Goal: Information Seeking & Learning: Learn about a topic

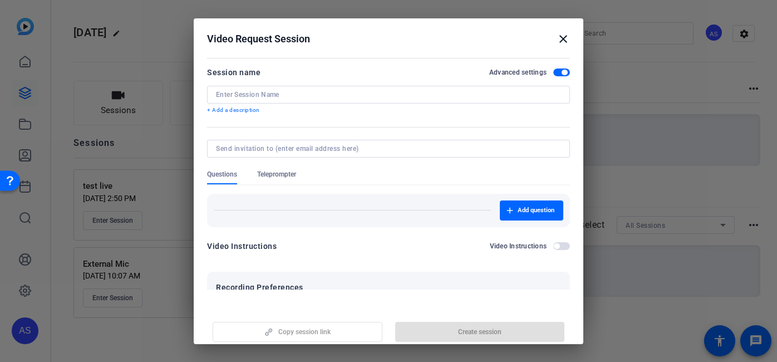
scroll to position [208, 0]
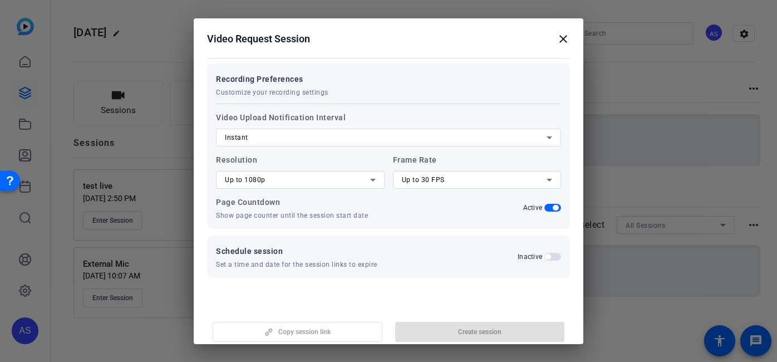
click at [560, 34] on mat-icon "close" at bounding box center [562, 38] width 13 height 13
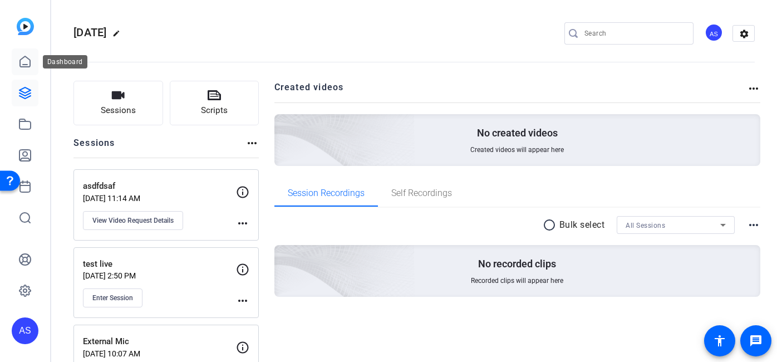
click at [27, 64] on icon at bounding box center [25, 61] width 10 height 11
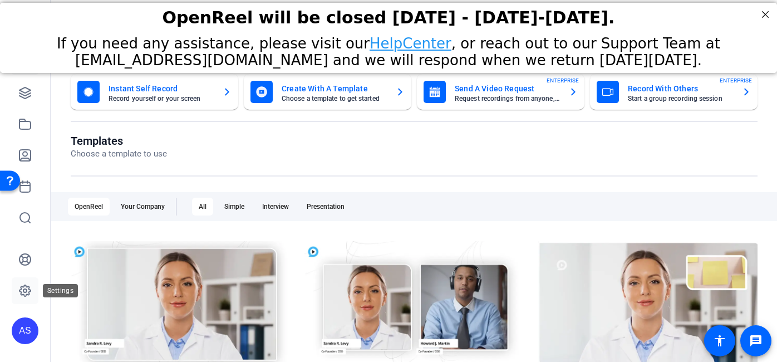
click at [26, 278] on link at bounding box center [25, 290] width 27 height 27
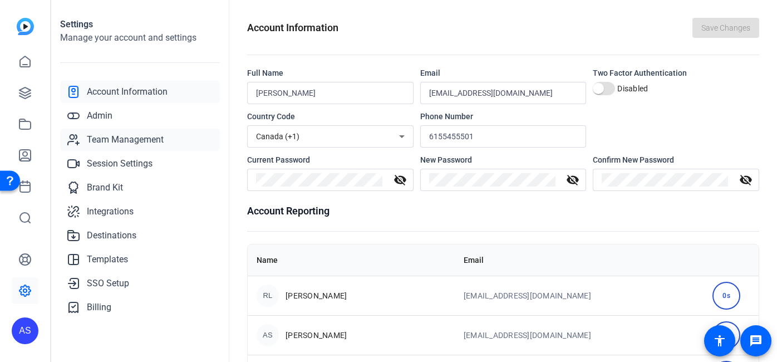
click at [114, 141] on span "Team Management" at bounding box center [125, 139] width 77 height 13
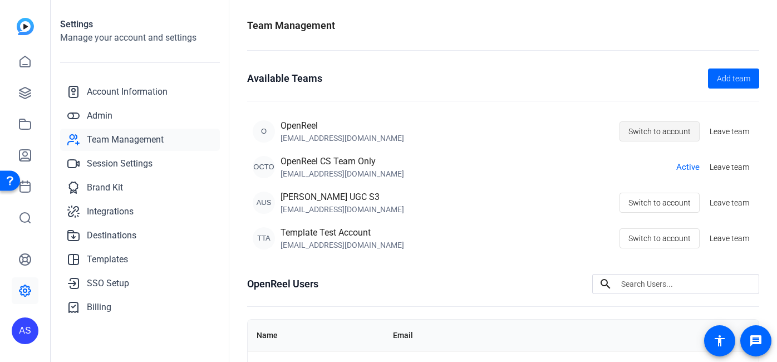
click at [680, 131] on span "Switch to account" at bounding box center [659, 131] width 62 height 21
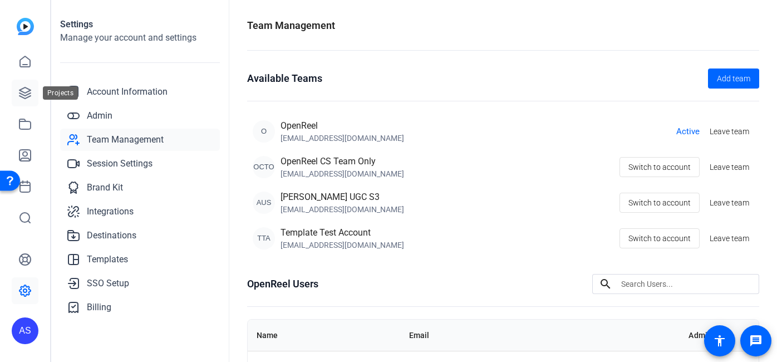
click at [33, 92] on link at bounding box center [25, 93] width 27 height 27
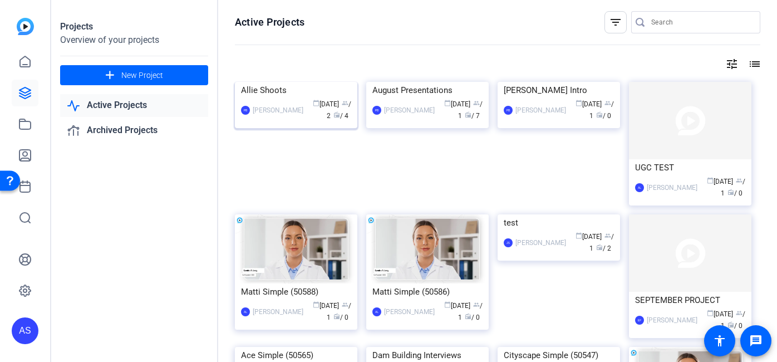
click at [264, 98] on div "Allie Shoots" at bounding box center [296, 90] width 110 height 17
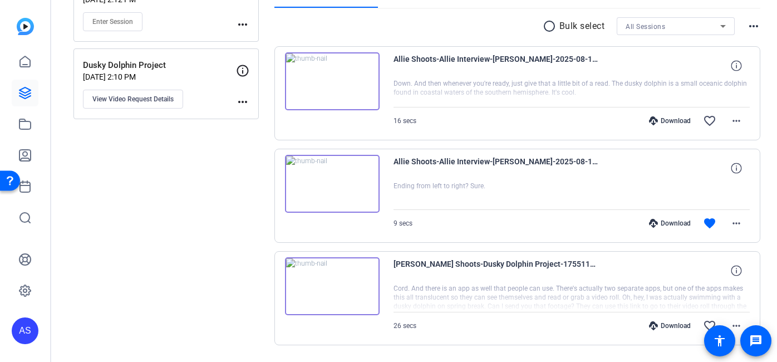
scroll to position [231, 0]
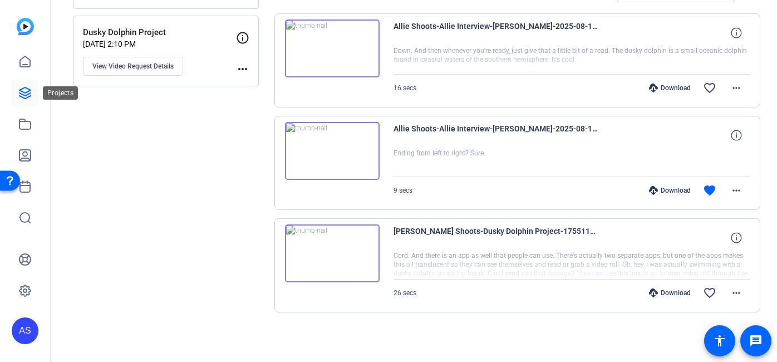
click at [30, 91] on icon at bounding box center [24, 92] width 13 height 13
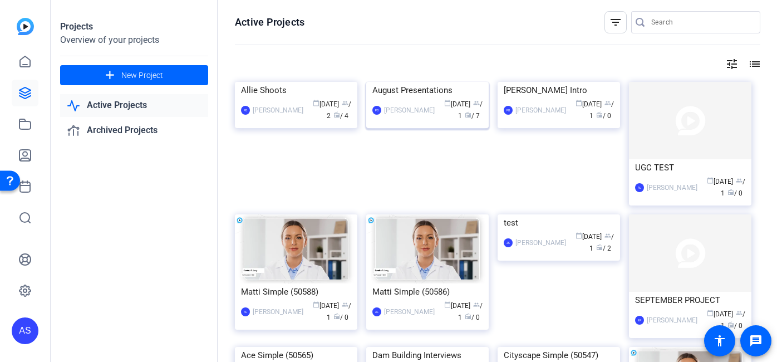
click at [418, 98] on div "August Presentations" at bounding box center [427, 90] width 110 height 17
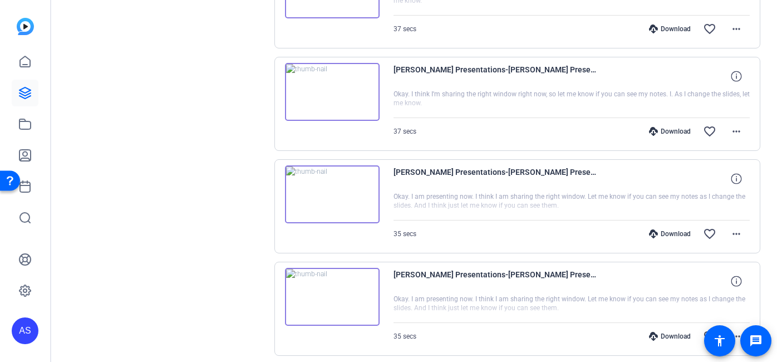
scroll to position [498, 0]
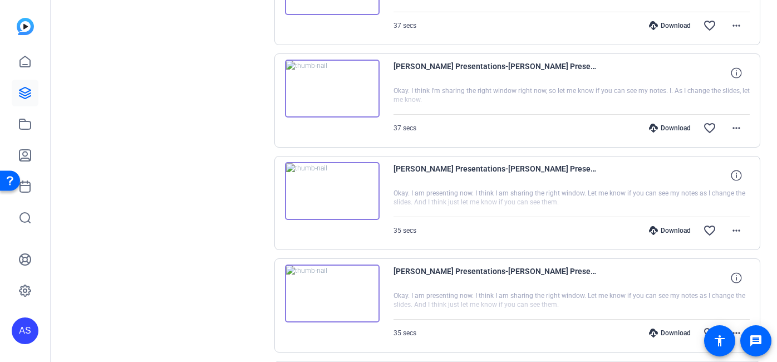
click at [325, 189] on img at bounding box center [332, 191] width 95 height 58
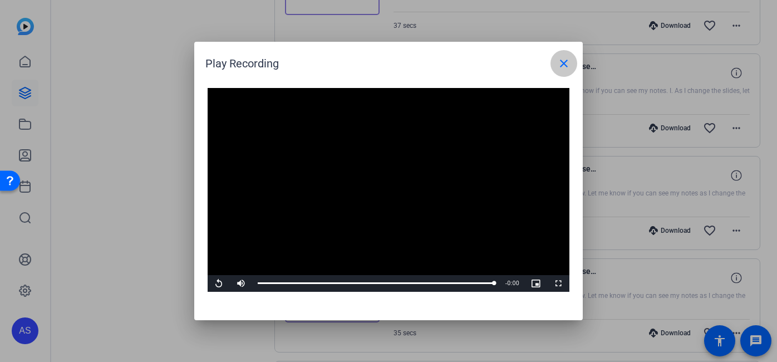
click at [560, 67] on mat-icon "close" at bounding box center [563, 63] width 13 height 13
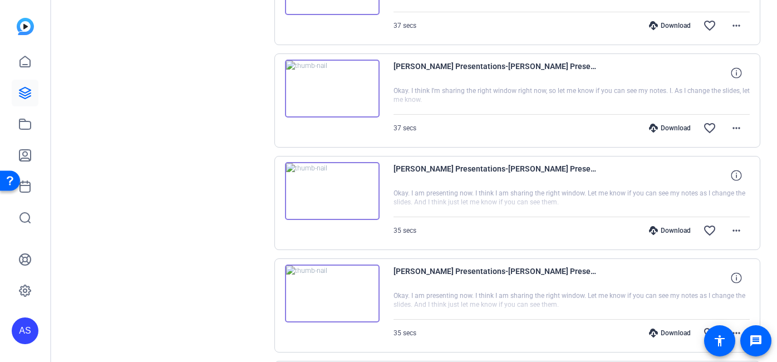
click at [319, 93] on img at bounding box center [332, 89] width 95 height 58
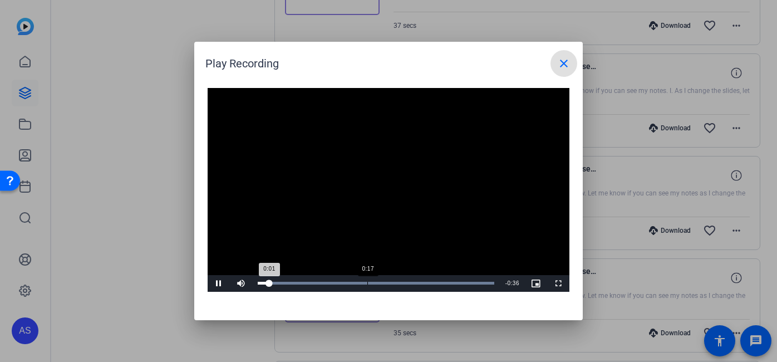
click at [369, 280] on div "Loaded : 100.00% 0:17 0:01" at bounding box center [376, 283] width 248 height 17
click at [561, 66] on mat-icon "close" at bounding box center [563, 63] width 13 height 13
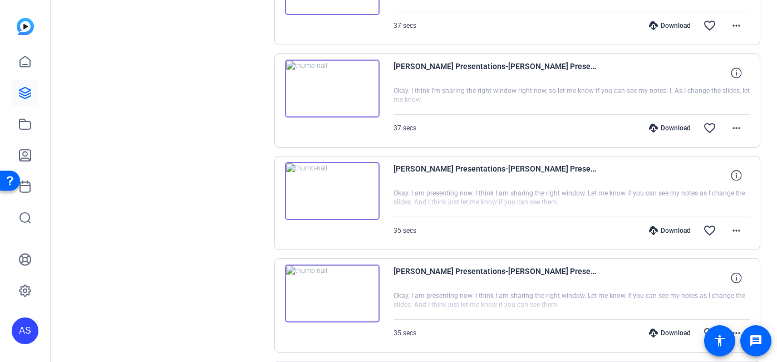
click at [336, 87] on img at bounding box center [332, 89] width 95 height 58
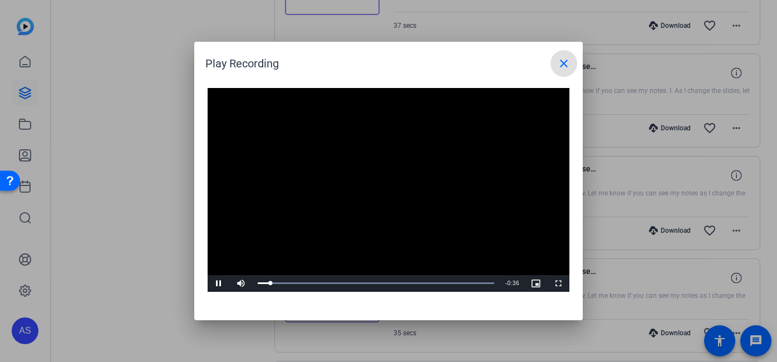
click at [563, 66] on mat-icon "close" at bounding box center [563, 63] width 13 height 13
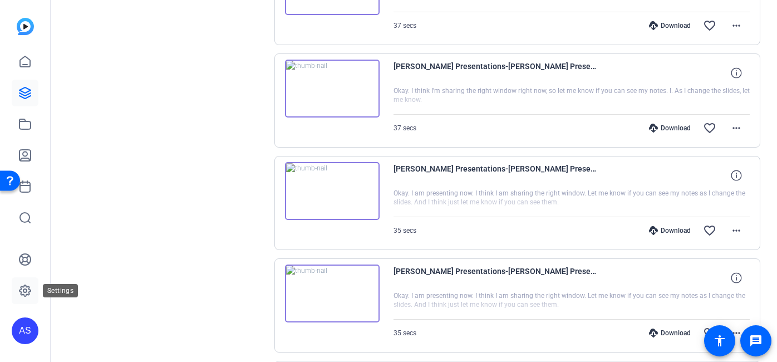
click at [27, 295] on icon at bounding box center [24, 290] width 13 height 13
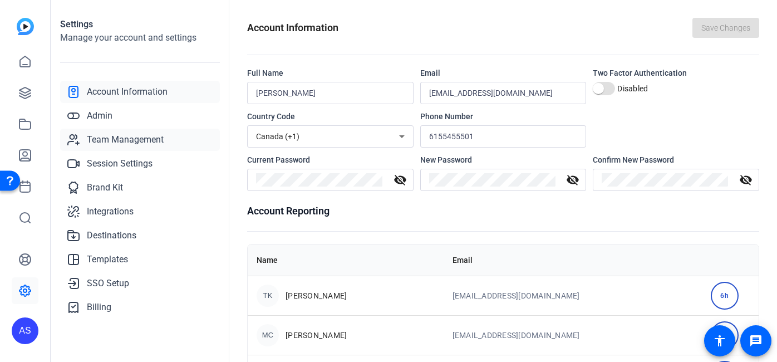
click at [124, 139] on span "Team Management" at bounding box center [125, 139] width 77 height 13
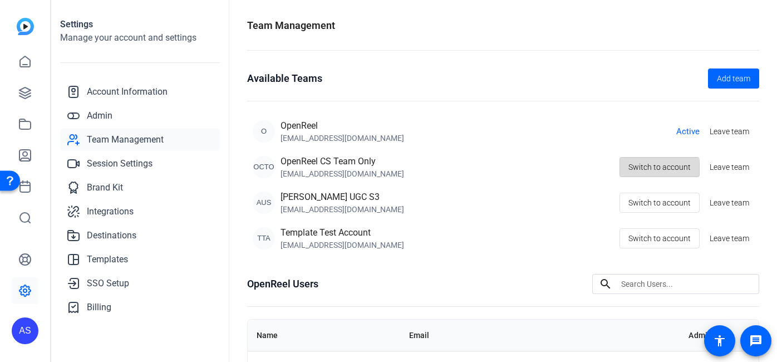
click at [652, 169] on span "Switch to account" at bounding box center [659, 166] width 62 height 21
